Goal: Task Accomplishment & Management: Use online tool/utility

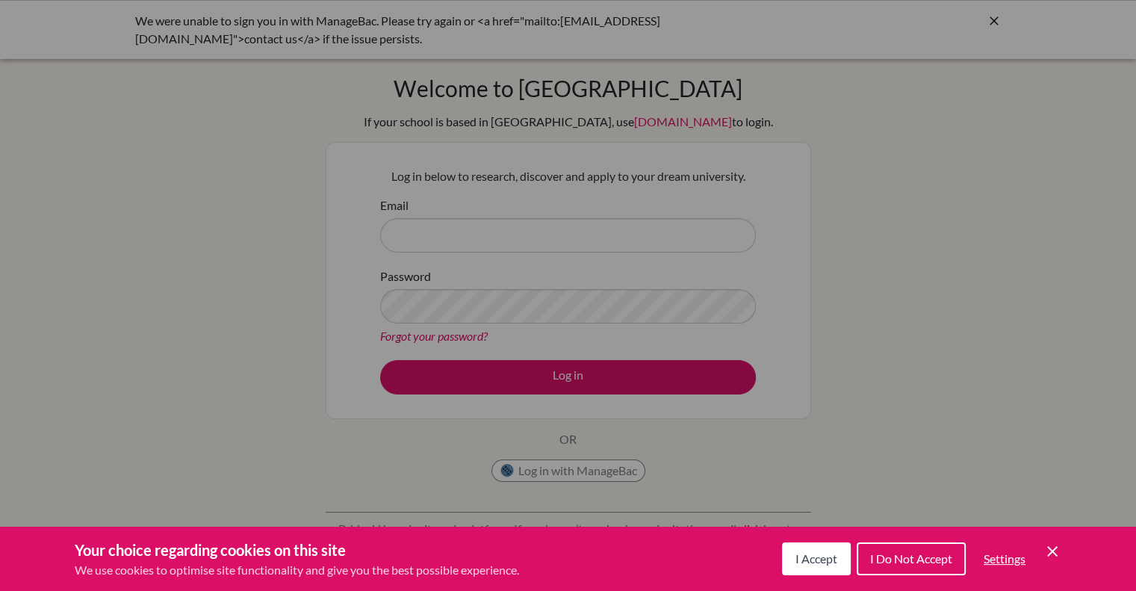
click at [819, 567] on button "I Accept" at bounding box center [816, 558] width 69 height 33
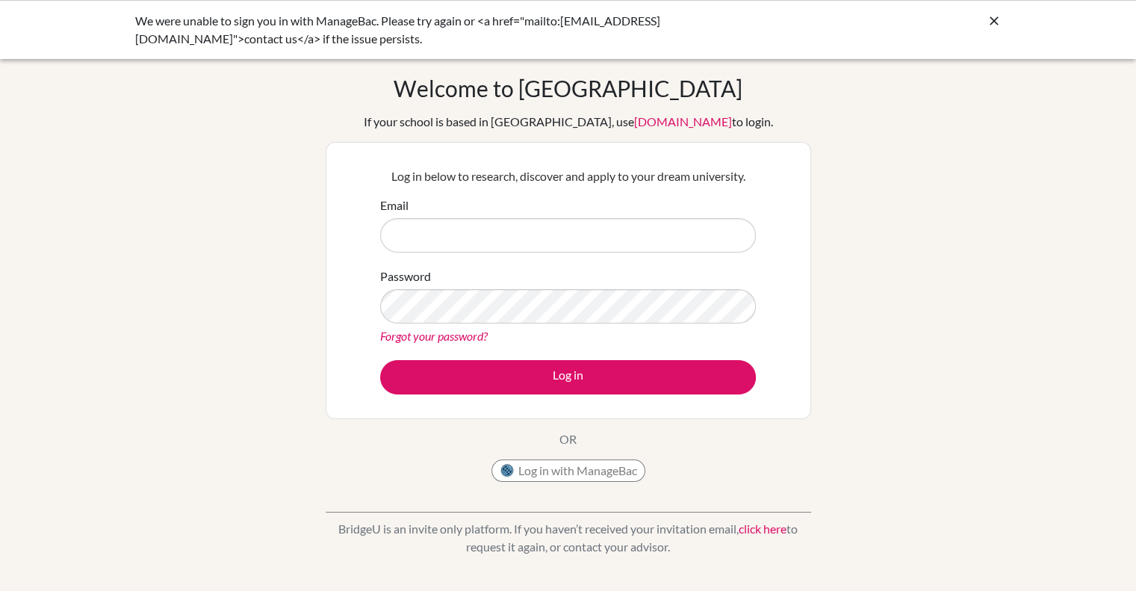
click at [993, 22] on icon at bounding box center [994, 20] width 15 height 15
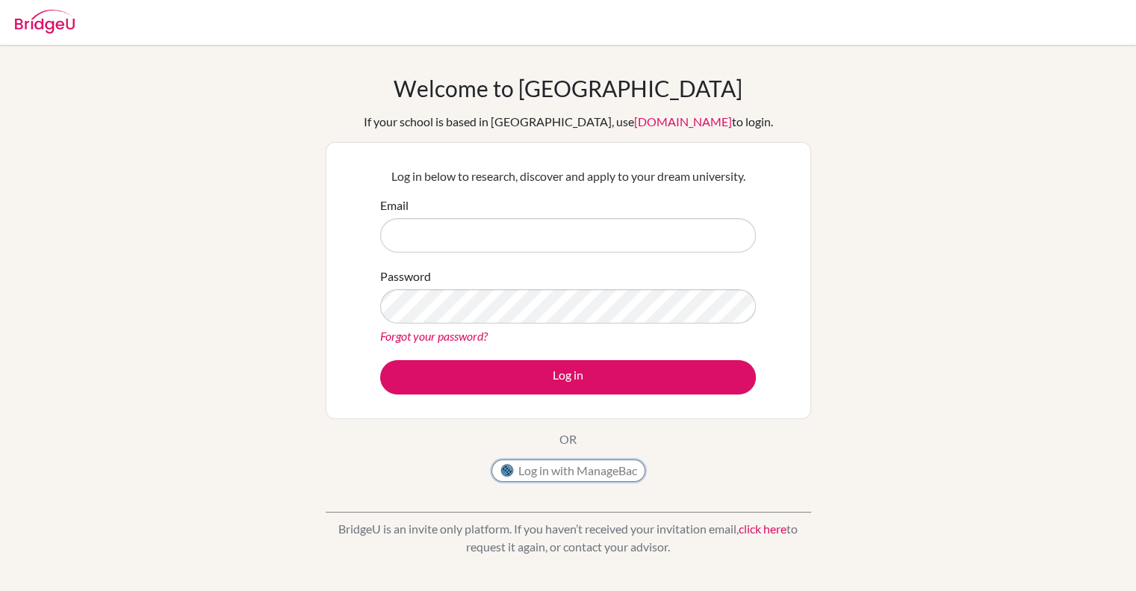
click at [556, 473] on button "Log in with ManageBac" at bounding box center [568, 470] width 154 height 22
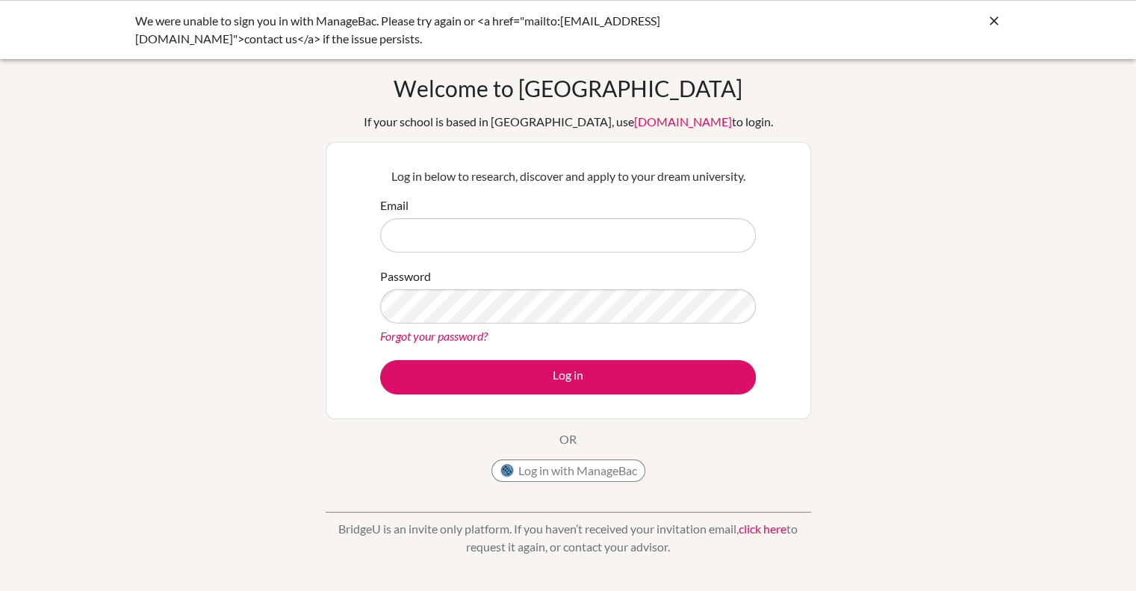
click at [993, 20] on icon at bounding box center [994, 20] width 15 height 15
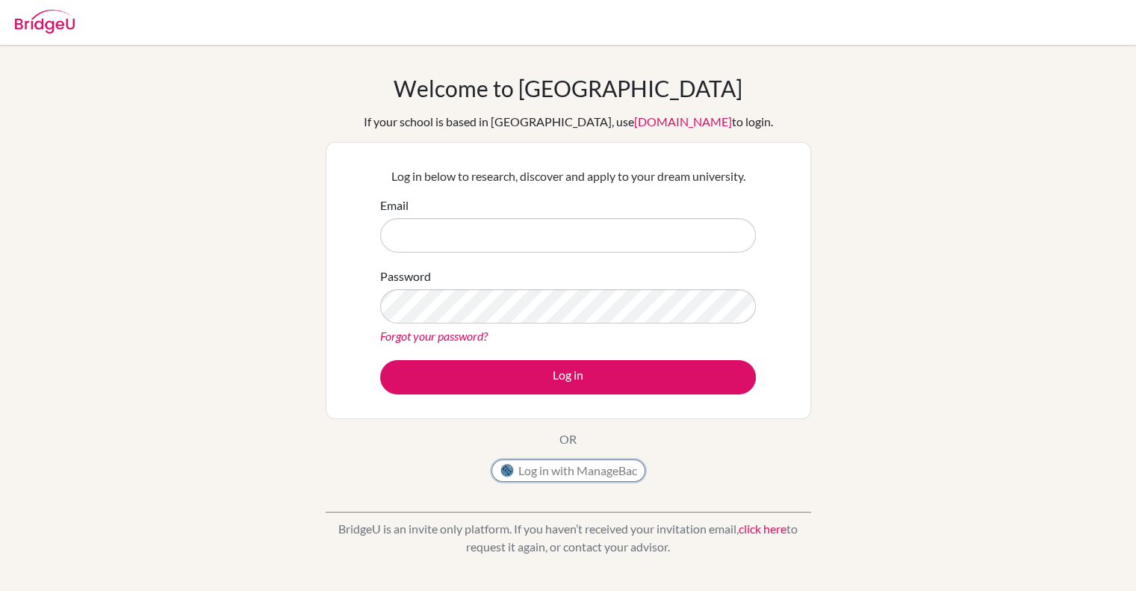
click at [580, 474] on button "Log in with ManageBac" at bounding box center [568, 470] width 154 height 22
